Goal: Information Seeking & Learning: Compare options

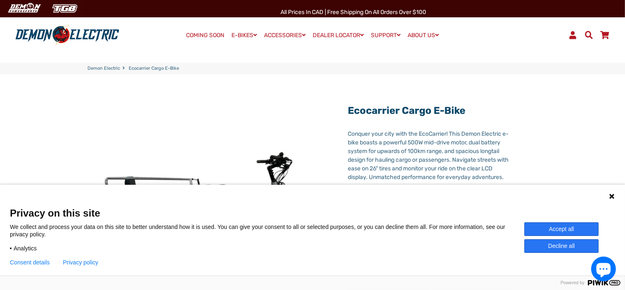
click at [563, 245] on button "Decline all" at bounding box center [561, 246] width 74 height 14
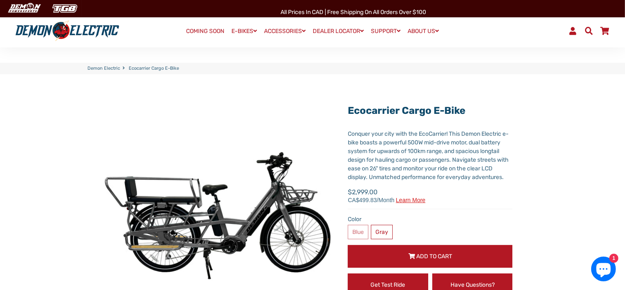
scroll to position [47, 0]
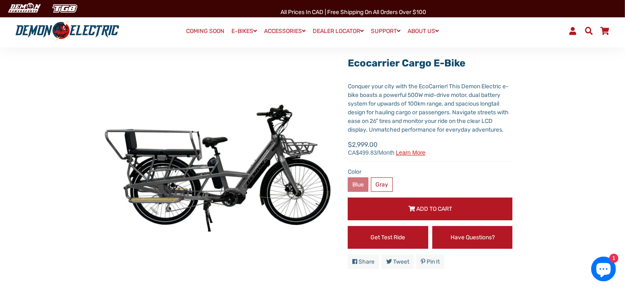
click at [356, 183] on label "Blue" at bounding box center [358, 184] width 21 height 14
click at [352, 185] on label "Blue" at bounding box center [358, 184] width 21 height 14
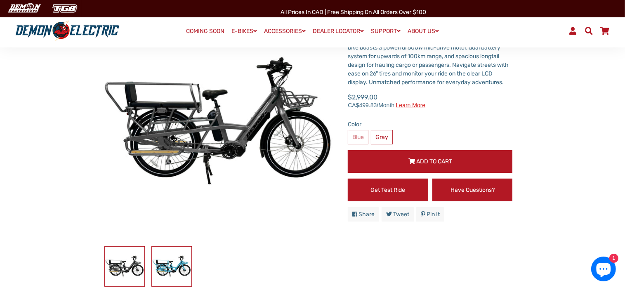
click at [165, 267] on img at bounding box center [172, 267] width 40 height 40
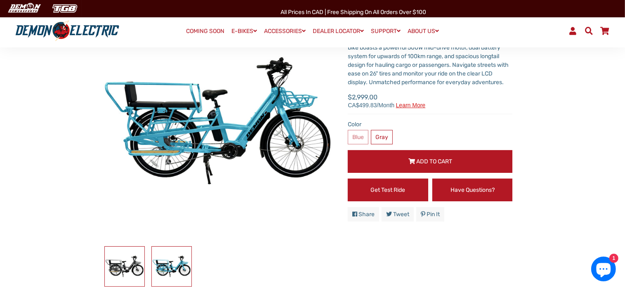
click at [122, 266] on img at bounding box center [125, 267] width 40 height 40
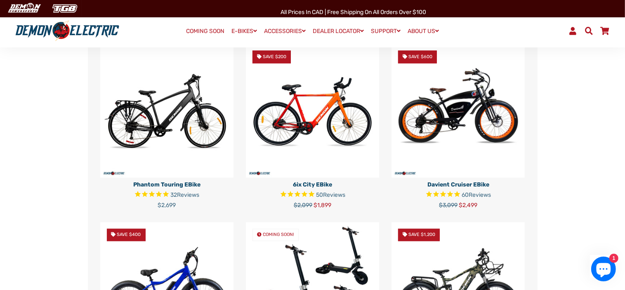
scroll to position [1330, 0]
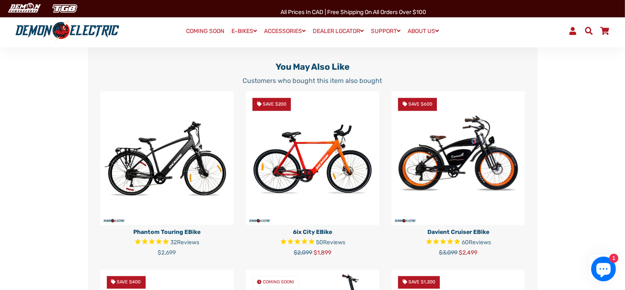
click at [461, 159] on img at bounding box center [457, 158] width 133 height 133
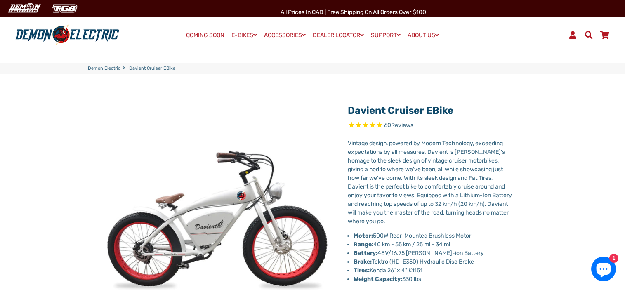
select select "******"
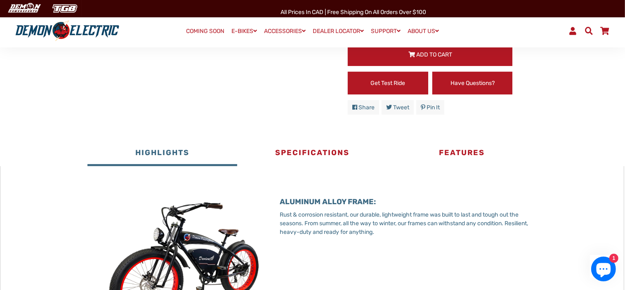
scroll to position [427, 0]
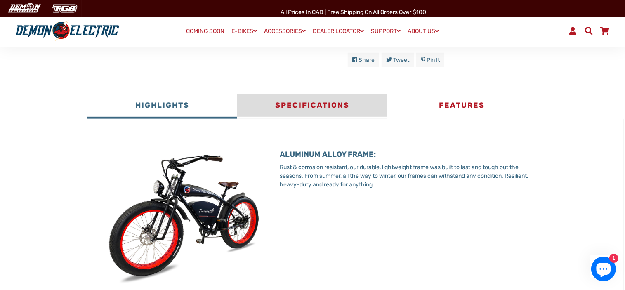
click at [332, 107] on button "Specifications" at bounding box center [312, 106] width 150 height 25
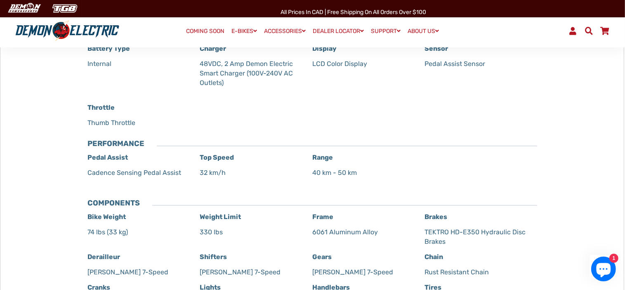
scroll to position [617, 0]
